Goal: Check status: Check status

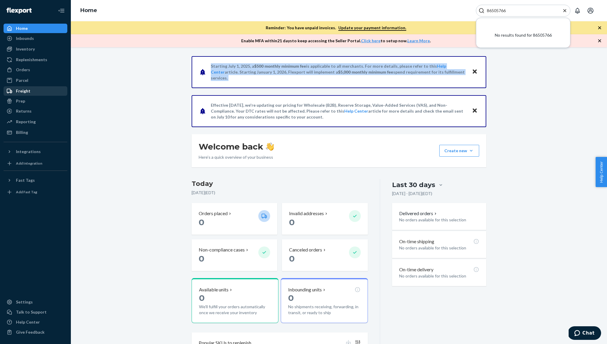
click at [20, 90] on div "Freight" at bounding box center [23, 91] width 14 height 6
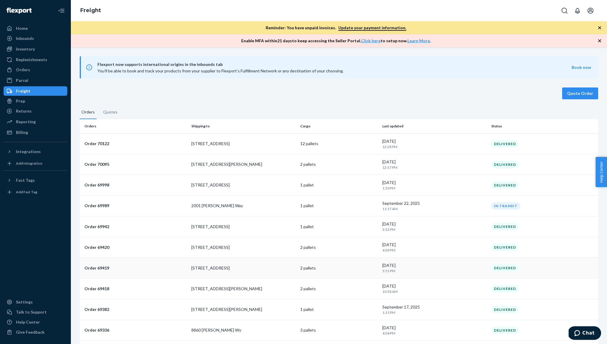
click at [202, 264] on td "[STREET_ADDRESS]" at bounding box center [243, 268] width 109 height 21
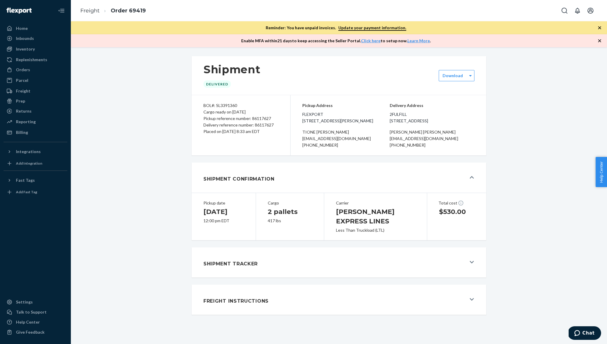
click at [227, 105] on div "BOL#: SL3391360" at bounding box center [241, 105] width 75 height 6
copy div "SL3391360"
click at [32, 92] on div "Freight" at bounding box center [35, 91] width 63 height 8
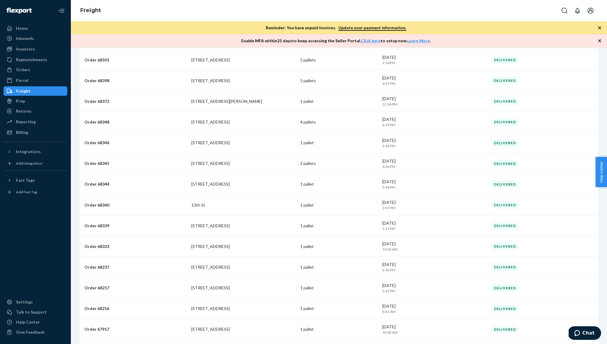
scroll to position [461, 0]
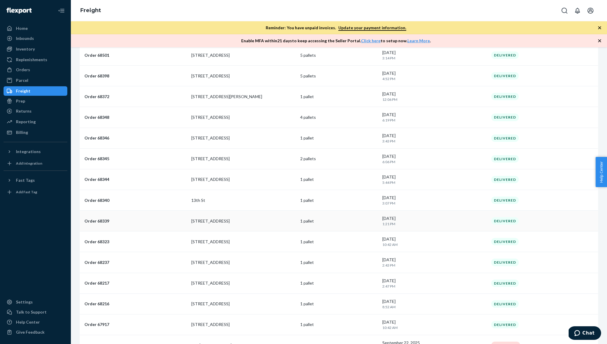
click at [216, 226] on td "[STREET_ADDRESS]" at bounding box center [243, 221] width 109 height 21
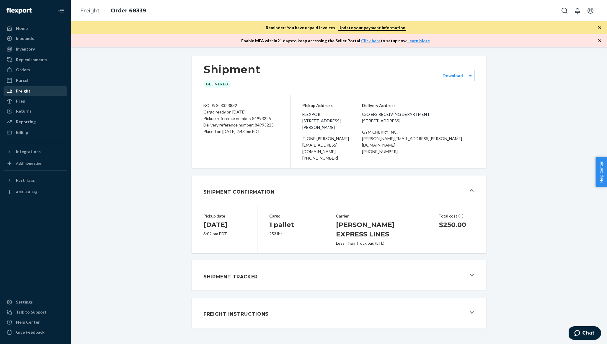
click at [33, 94] on div "Freight" at bounding box center [35, 91] width 63 height 8
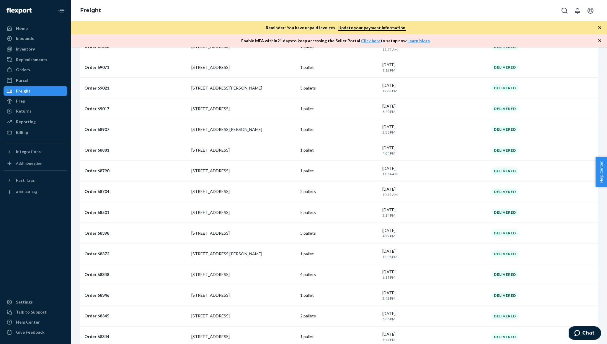
scroll to position [303, 0]
click at [179, 112] on p "Order 69017" at bounding box center [135, 110] width 102 height 6
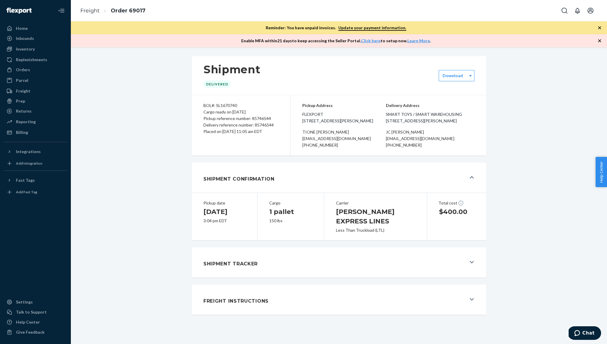
click at [232, 104] on div "BOL#: SL1670740" at bounding box center [241, 105] width 75 height 6
copy div "SL1670740"
click at [30, 91] on div "Freight" at bounding box center [35, 91] width 63 height 8
